Goal: Find contact information: Find contact information

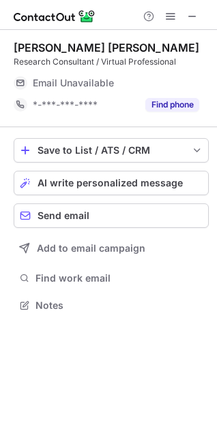
scroll to position [296, 217]
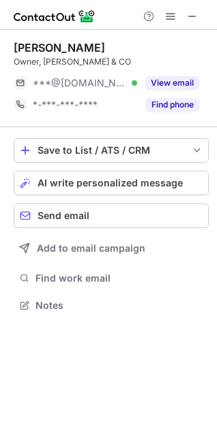
scroll to position [296, 217]
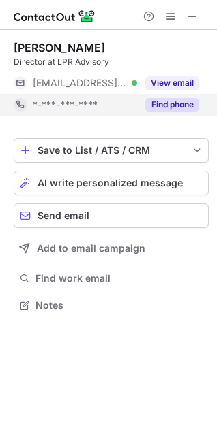
click at [169, 100] on button "Find phone" at bounding box center [172, 105] width 54 height 14
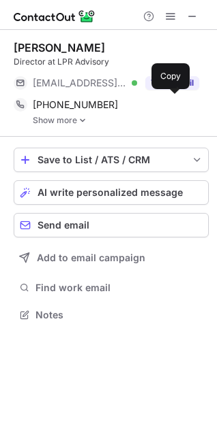
scroll to position [306, 217]
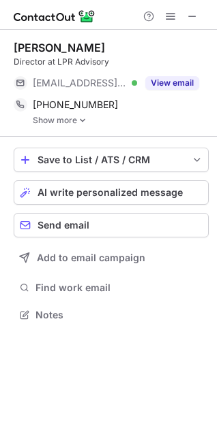
click at [87, 116] on link "Show more" at bounding box center [121, 121] width 176 height 10
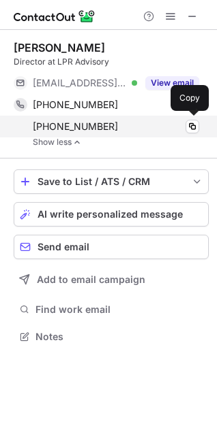
scroll to position [327, 217]
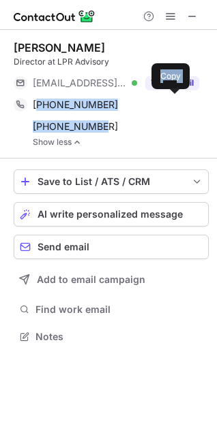
drag, startPoint x: 112, startPoint y: 127, endPoint x: 3, endPoint y: 116, distance: 110.2
click at [38, 103] on div "+61416085514 Copy WhatsApp +61280902428 Copy" at bounding box center [106, 116] width 185 height 44
copy div "61416085514 Copy WhatsApp +61280902428"
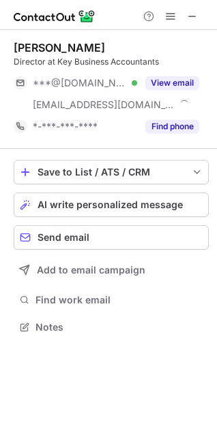
scroll to position [318, 217]
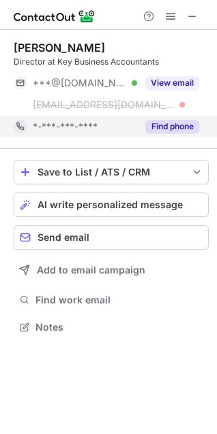
click at [161, 127] on button "Find phone" at bounding box center [172, 127] width 54 height 14
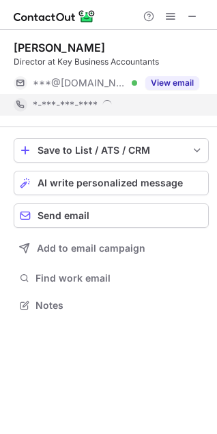
scroll to position [296, 217]
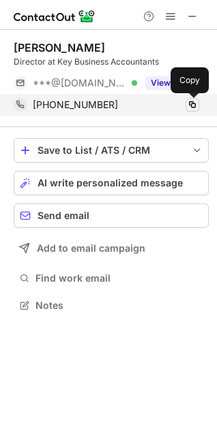
click at [195, 104] on span at bounding box center [192, 104] width 11 height 11
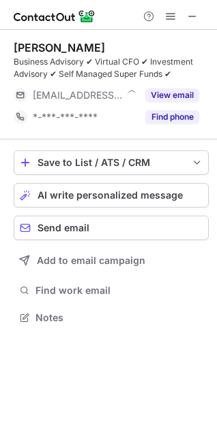
scroll to position [308, 217]
click at [22, 42] on div "[PERSON_NAME]" at bounding box center [59, 48] width 91 height 14
click at [23, 42] on div "[PERSON_NAME]" at bounding box center [59, 48] width 91 height 14
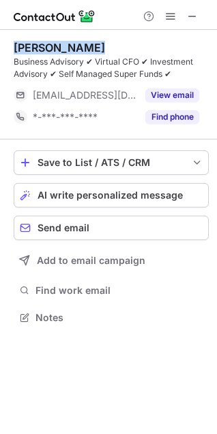
click at [23, 42] on div "[PERSON_NAME]" at bounding box center [59, 48] width 91 height 14
copy div "Vladimir Vanovac"
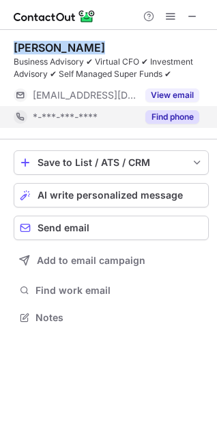
click at [163, 112] on button "Find phone" at bounding box center [172, 117] width 54 height 14
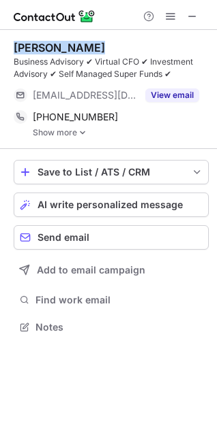
click at [83, 131] on img at bounding box center [82, 133] width 8 height 10
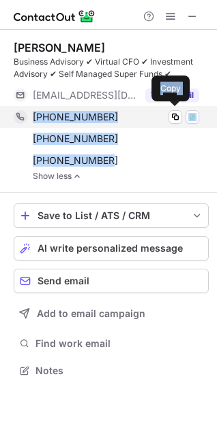
drag, startPoint x: 116, startPoint y: 159, endPoint x: 34, endPoint y: 118, distance: 91.6
click at [34, 118] on div "+61403113080 Copy WhatsApp +61296912612 Copy +611800556122 Copy" at bounding box center [106, 138] width 185 height 65
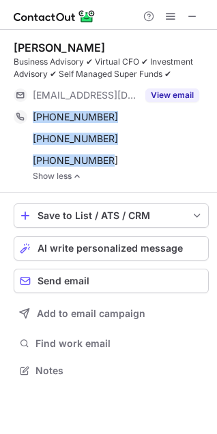
copy div "+61403113080 Copy WhatsApp +61296912612 Copy +611800556122"
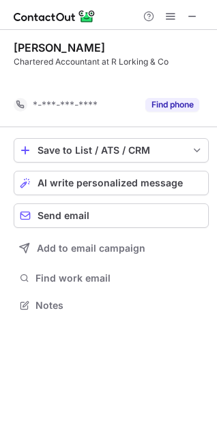
scroll to position [274, 217]
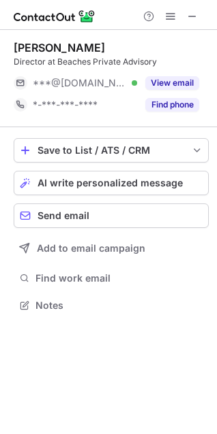
scroll to position [296, 217]
drag, startPoint x: 14, startPoint y: 44, endPoint x: 22, endPoint y: 39, distance: 10.4
click at [14, 44] on div "Philip Milazzo" at bounding box center [59, 48] width 91 height 14
click at [26, 47] on div "Philip Milazzo" at bounding box center [59, 48] width 91 height 14
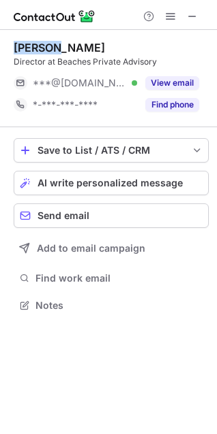
click at [26, 47] on div "Philip Milazzo" at bounding box center [59, 48] width 91 height 14
click at [24, 53] on div "Philip Milazzo" at bounding box center [59, 48] width 91 height 14
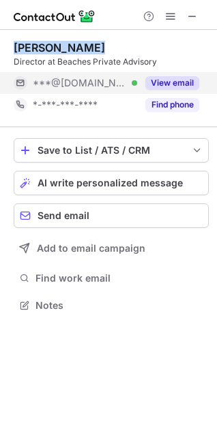
click at [167, 80] on button "View email" at bounding box center [172, 83] width 54 height 14
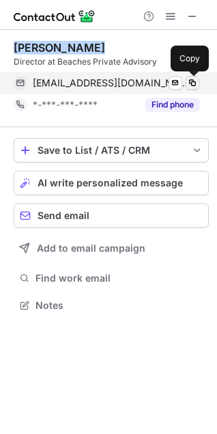
click at [193, 86] on span at bounding box center [192, 83] width 11 height 11
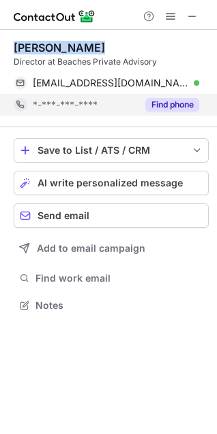
click at [167, 100] on button "Find phone" at bounding box center [172, 105] width 54 height 14
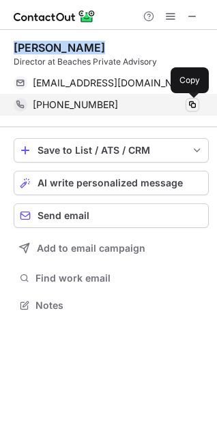
click at [191, 103] on span at bounding box center [192, 104] width 11 height 11
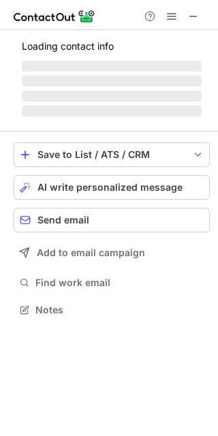
scroll to position [300, 218]
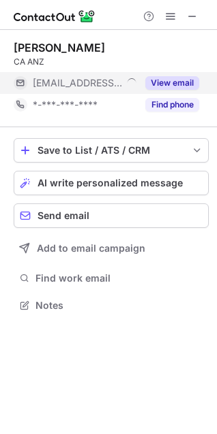
scroll to position [296, 217]
click at [160, 86] on button "View email" at bounding box center [172, 83] width 54 height 14
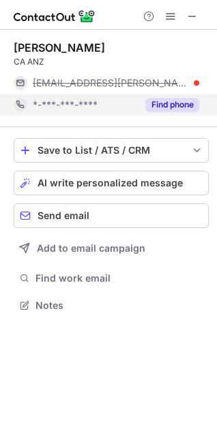
click at [170, 108] on button "Find phone" at bounding box center [172, 105] width 54 height 14
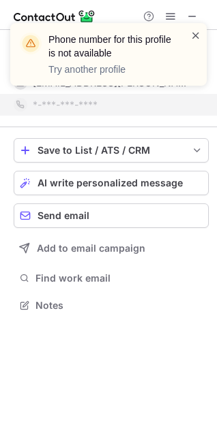
click at [198, 33] on span at bounding box center [195, 36] width 11 height 14
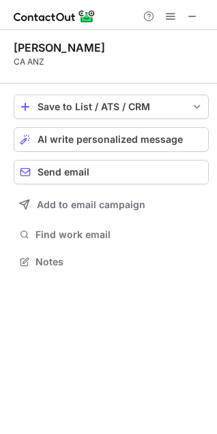
scroll to position [253, 217]
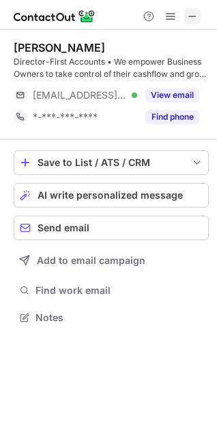
scroll to position [308, 217]
click at [193, 14] on span at bounding box center [192, 16] width 11 height 11
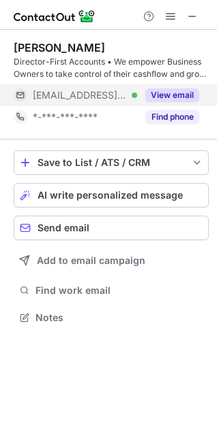
click at [169, 96] on button "View email" at bounding box center [172, 96] width 54 height 14
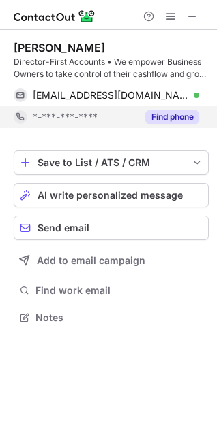
click at [173, 117] on button "Find phone" at bounding box center [172, 117] width 54 height 14
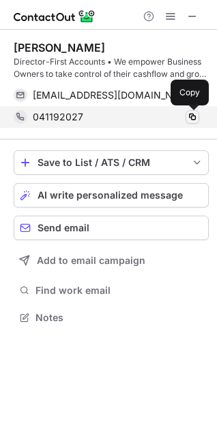
click at [193, 114] on span at bounding box center [192, 117] width 11 height 11
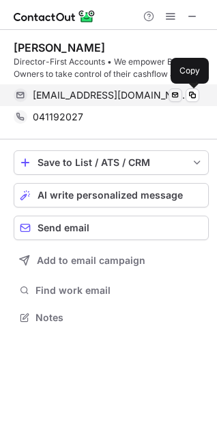
drag, startPoint x: 190, startPoint y: 99, endPoint x: 178, endPoint y: 101, distance: 11.8
click at [190, 99] on span at bounding box center [192, 95] width 11 height 11
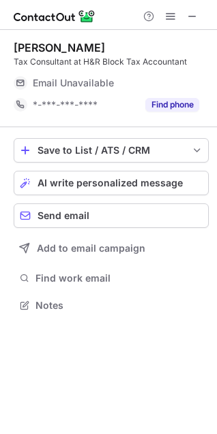
scroll to position [296, 217]
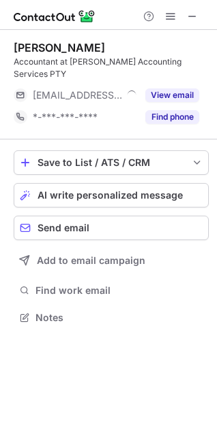
scroll to position [296, 217]
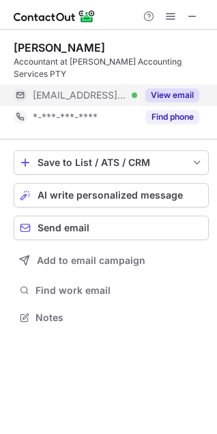
click at [165, 89] on button "View email" at bounding box center [172, 96] width 54 height 14
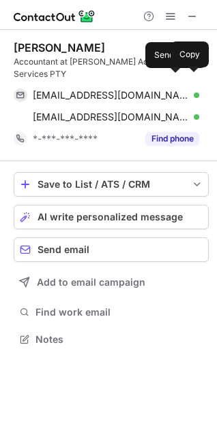
scroll to position [318, 217]
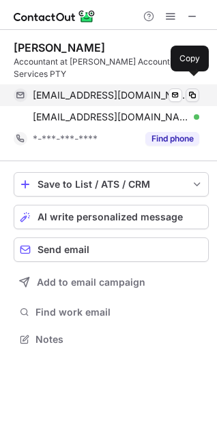
click at [191, 90] on span at bounding box center [192, 95] width 11 height 11
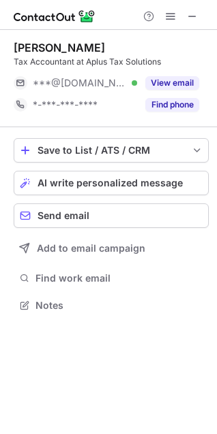
scroll to position [296, 217]
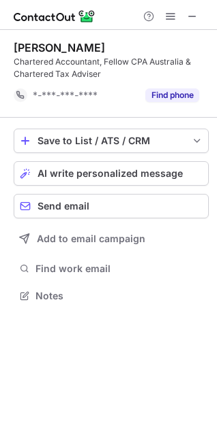
scroll to position [287, 217]
